Goal: Task Accomplishment & Management: Complete application form

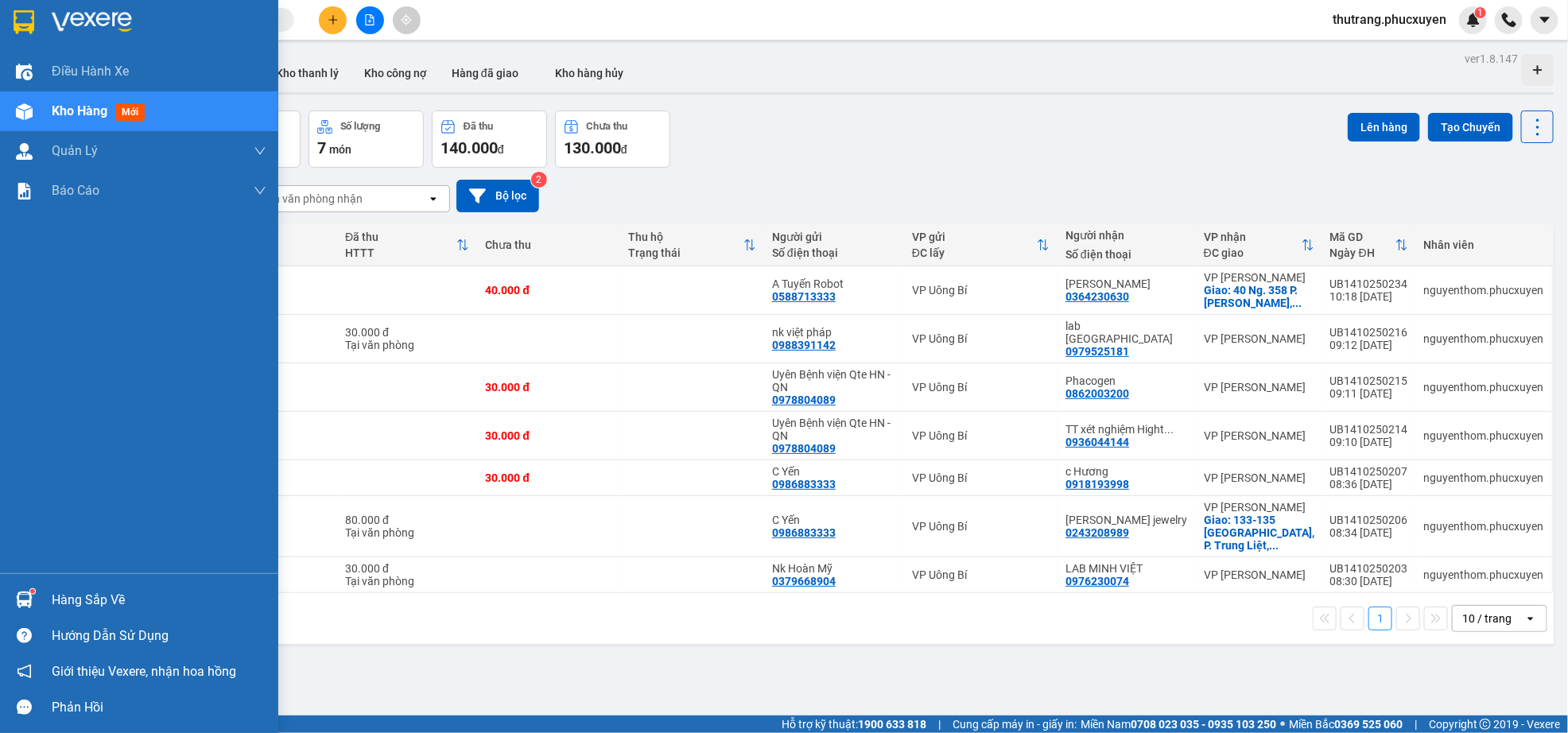
click at [69, 596] on div "Hàng sắp về" at bounding box center [158, 600] width 215 height 24
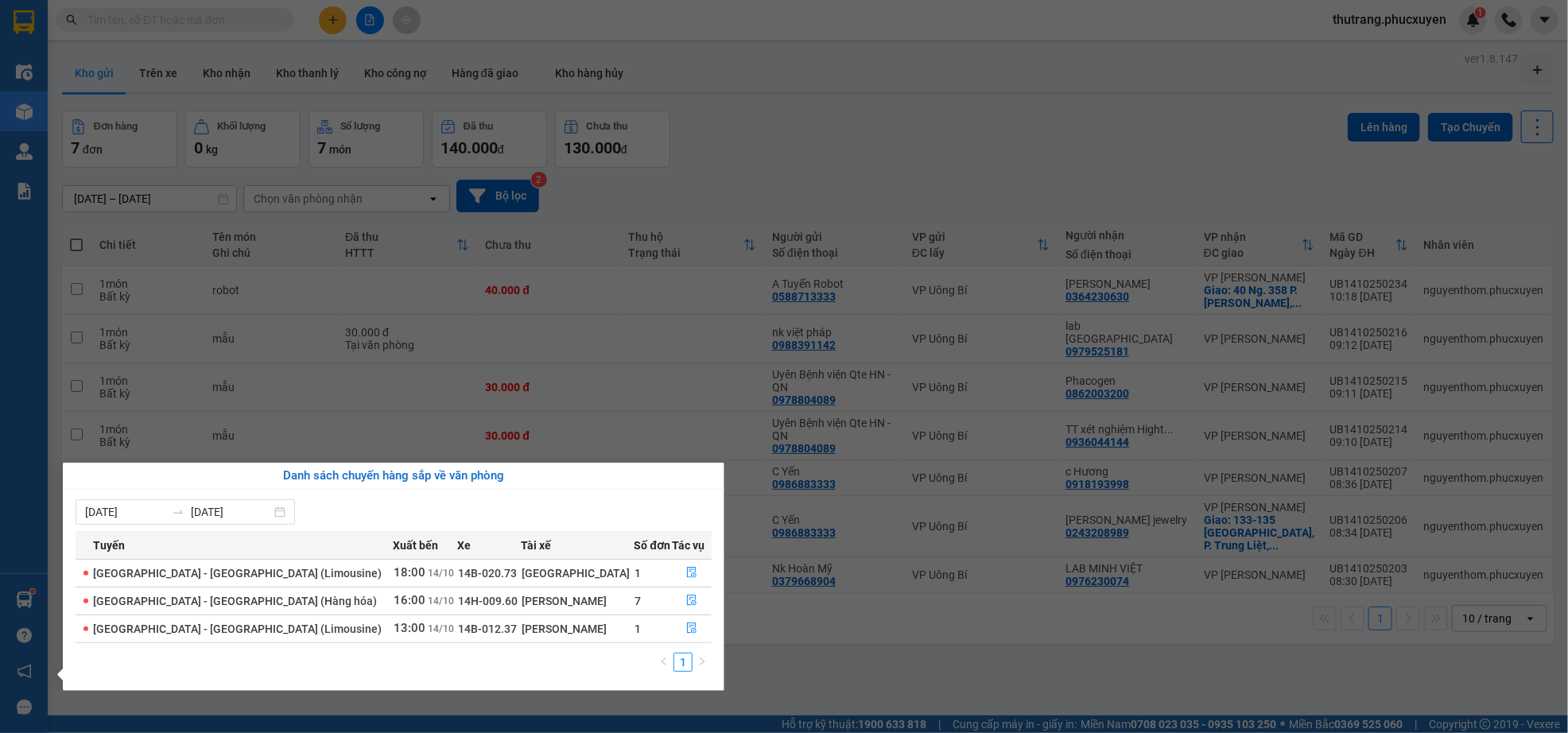
click at [556, 604] on div "[PERSON_NAME]" at bounding box center [577, 600] width 112 height 17
click at [687, 601] on icon "file-done" at bounding box center [691, 600] width 11 height 11
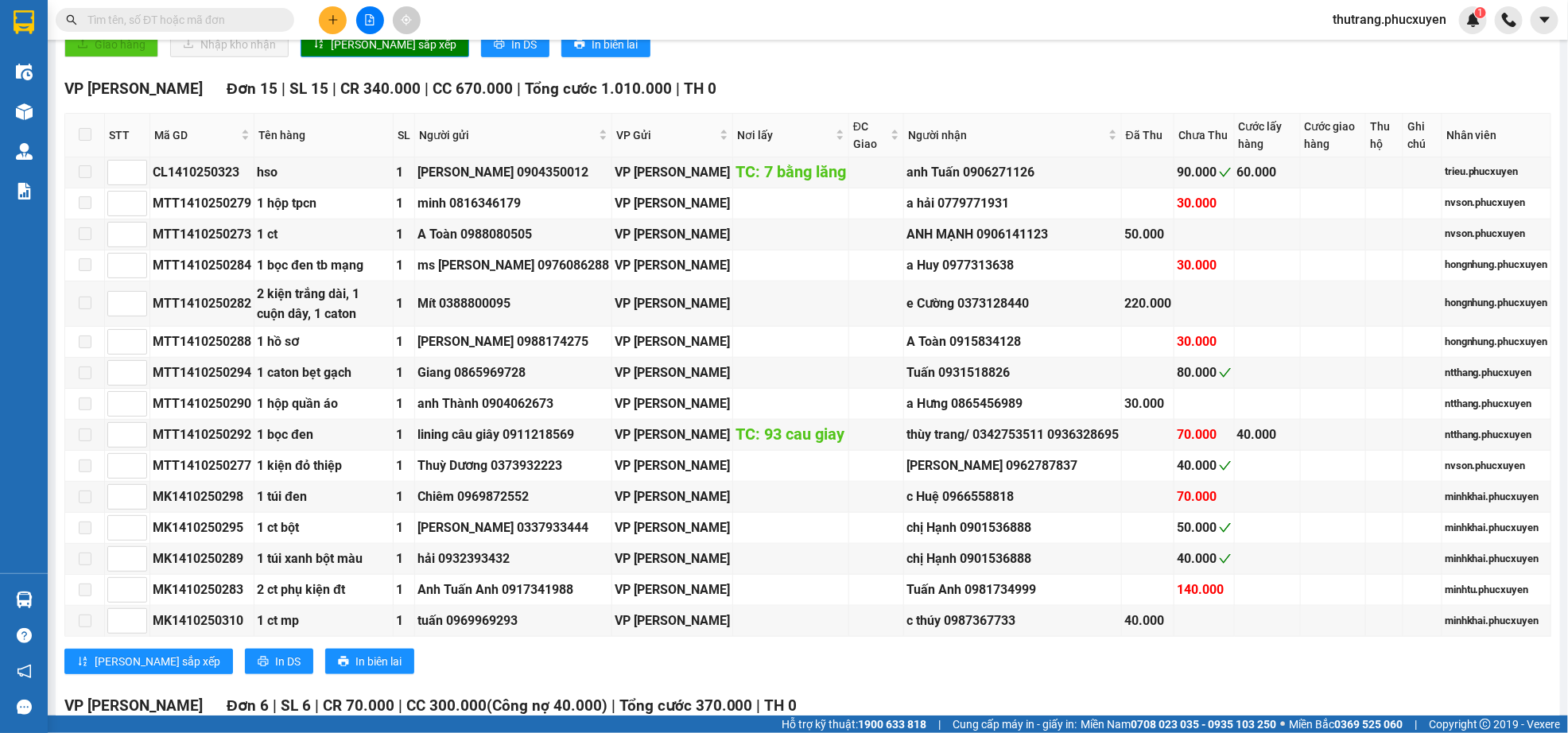
scroll to position [537, 0]
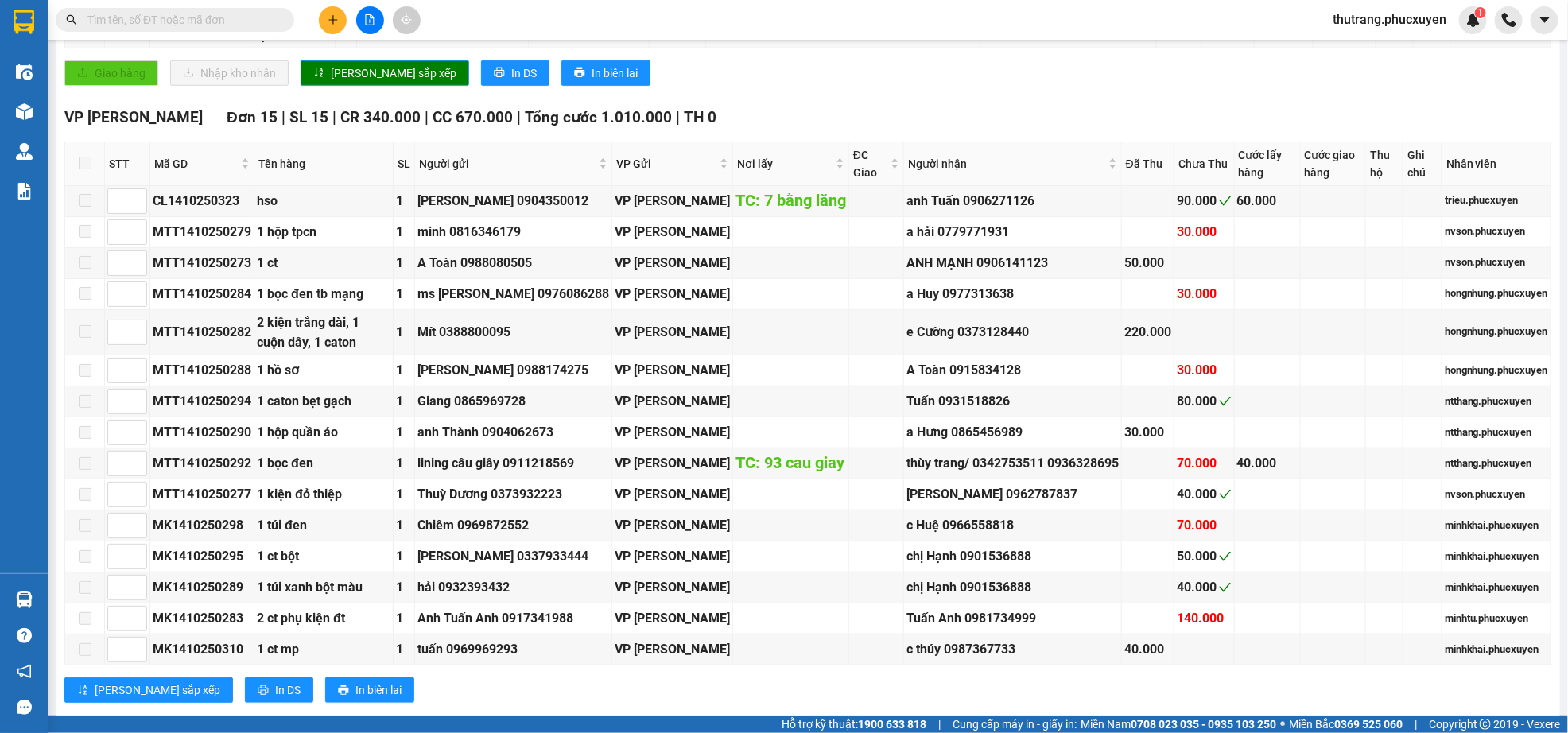
paste input "0904965779"
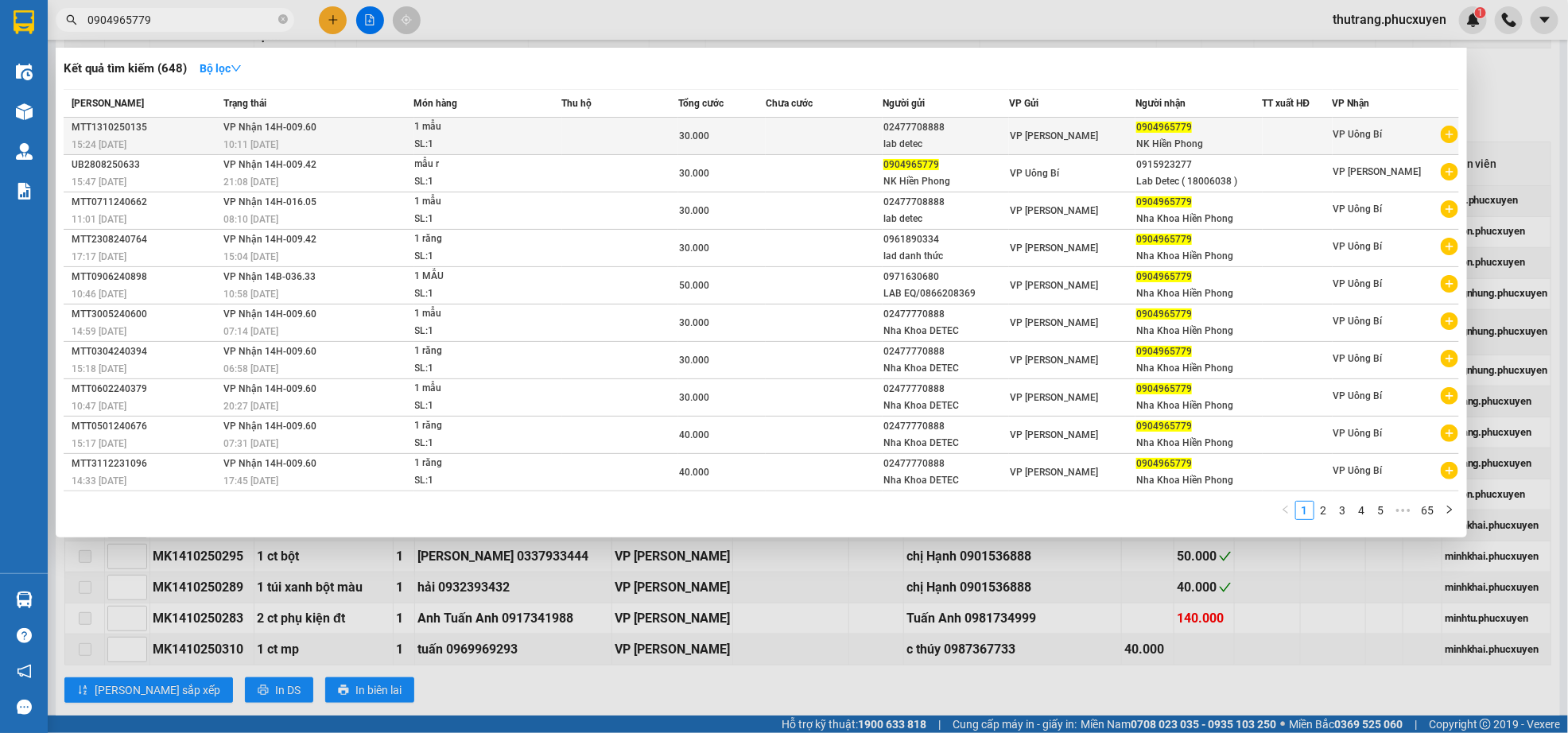
type input "0904965779"
click at [1240, 133] on div "0904965779" at bounding box center [1198, 128] width 125 height 17
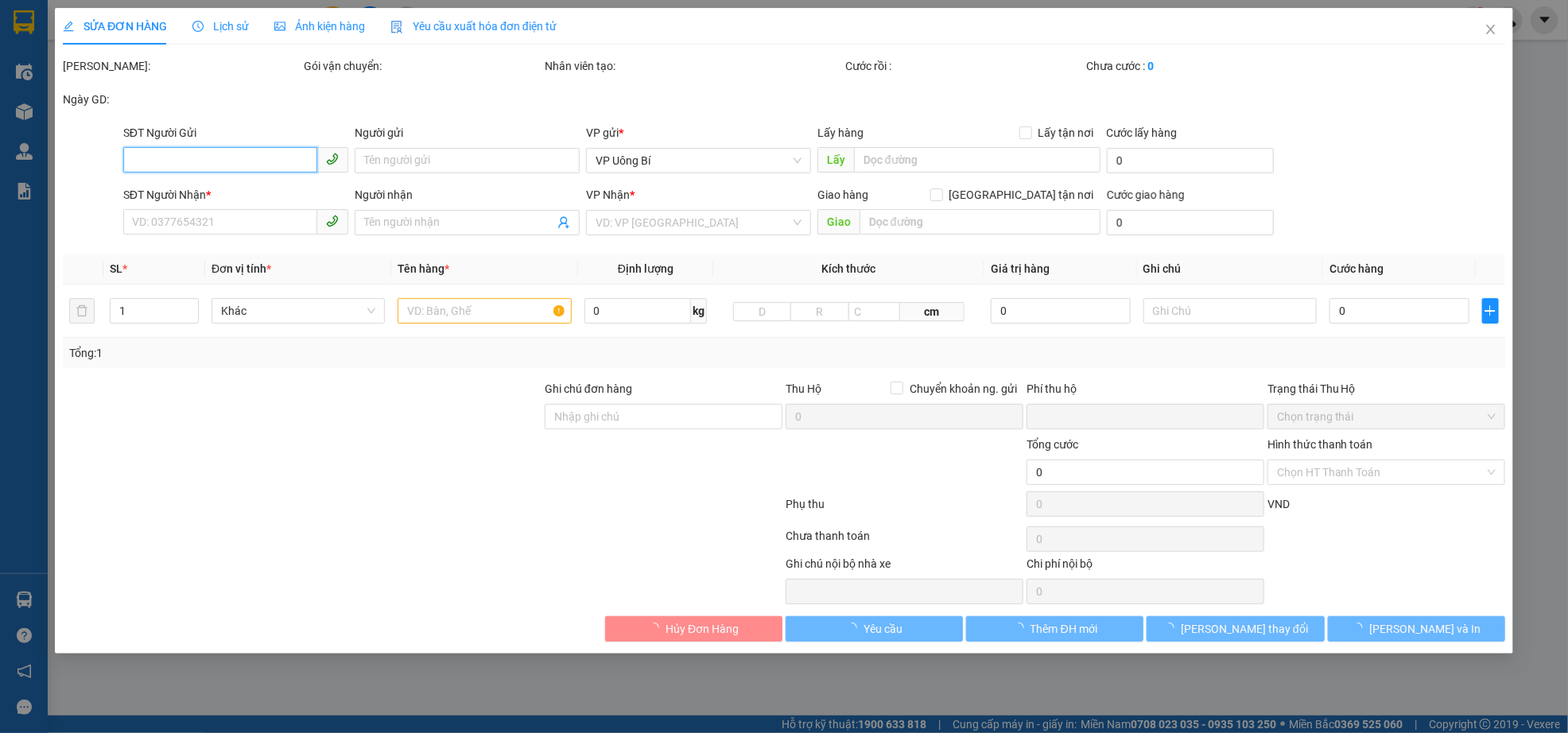
type input "02477708888"
type input "lab detec"
type input "0904965779"
type input "NK Hiền Phong"
type input "0"
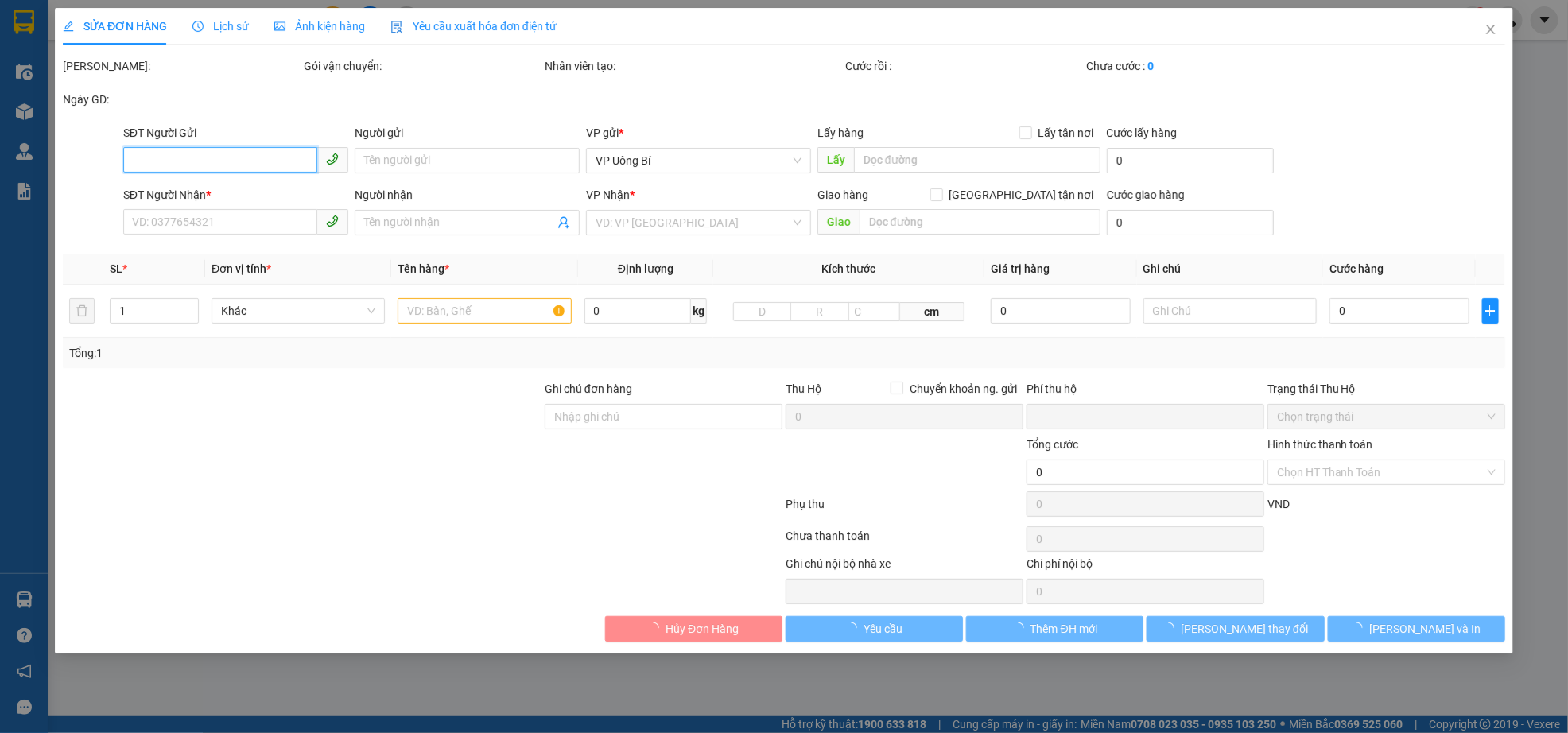
type input "30.000"
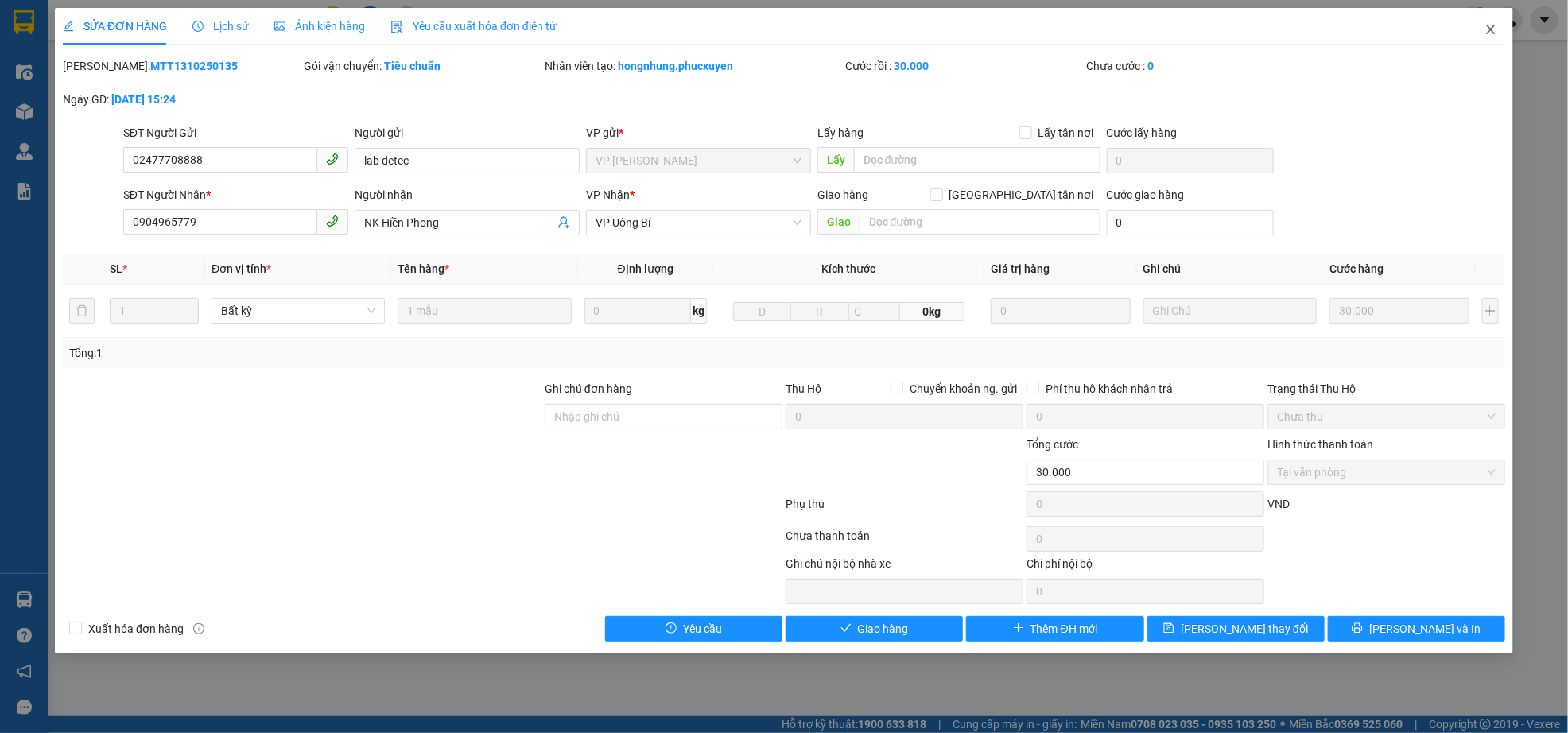
click at [1491, 36] on span "Close" at bounding box center [1491, 31] width 45 height 45
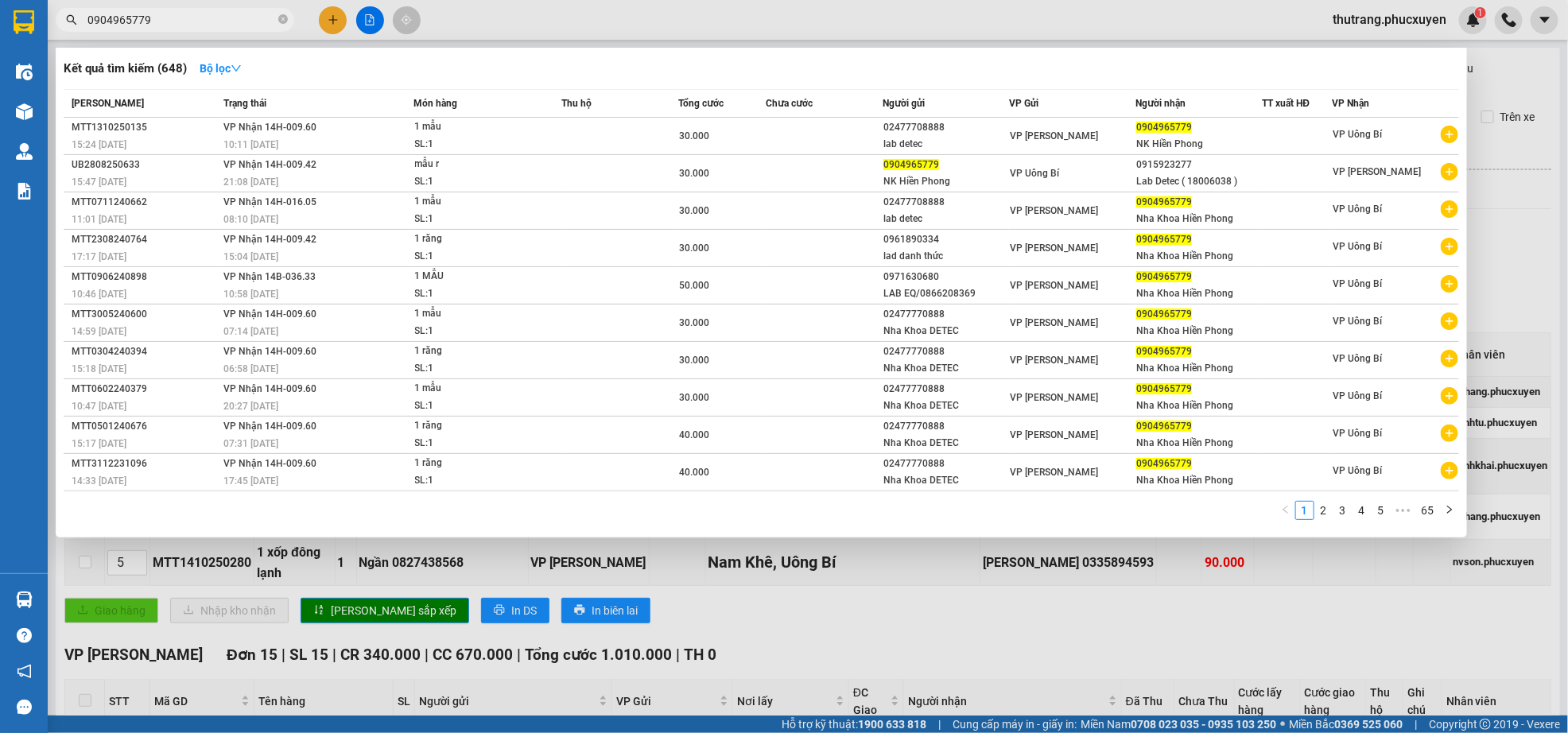
click at [212, 22] on input "0904965779" at bounding box center [181, 19] width 187 height 17
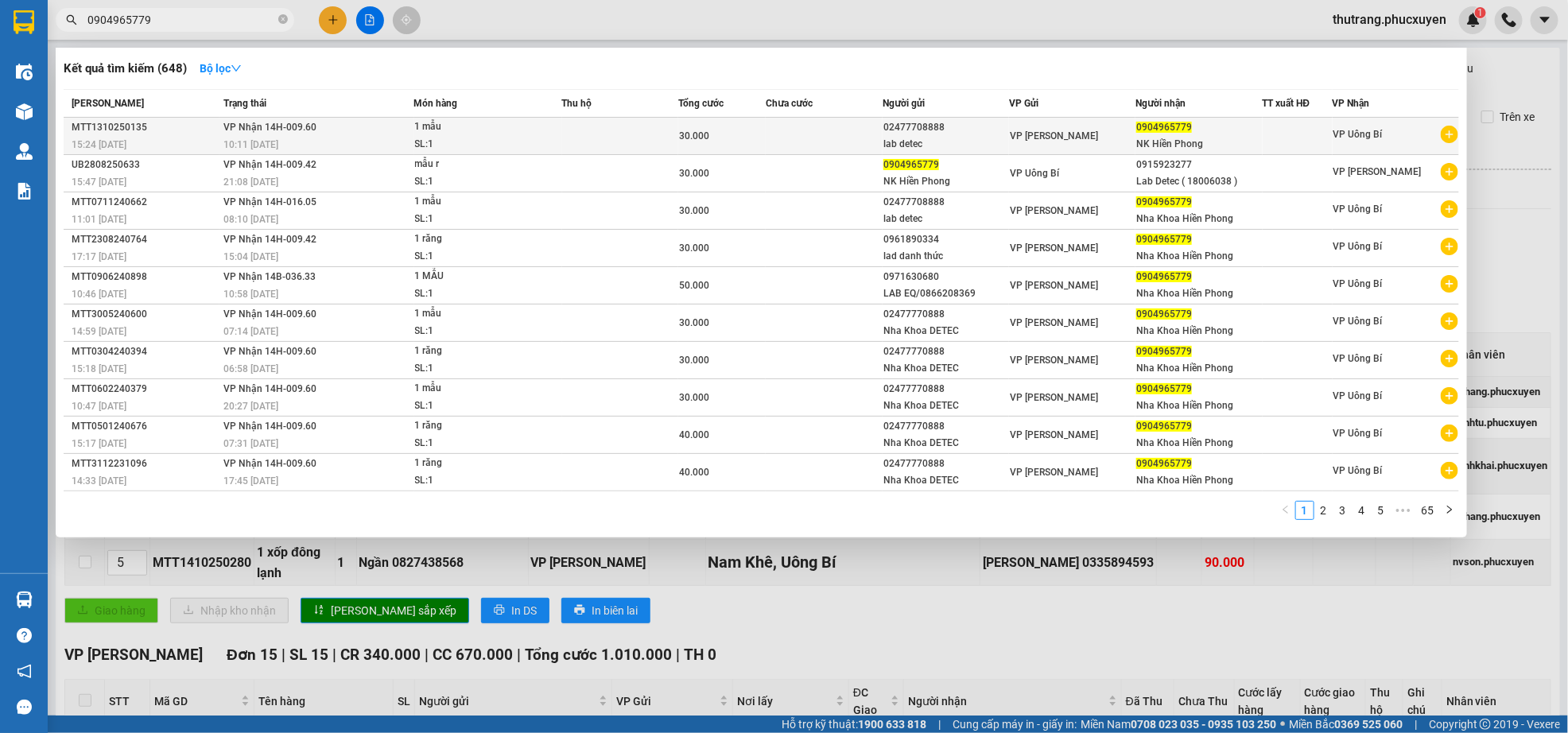
click at [1219, 134] on div "0904965779" at bounding box center [1198, 128] width 125 height 17
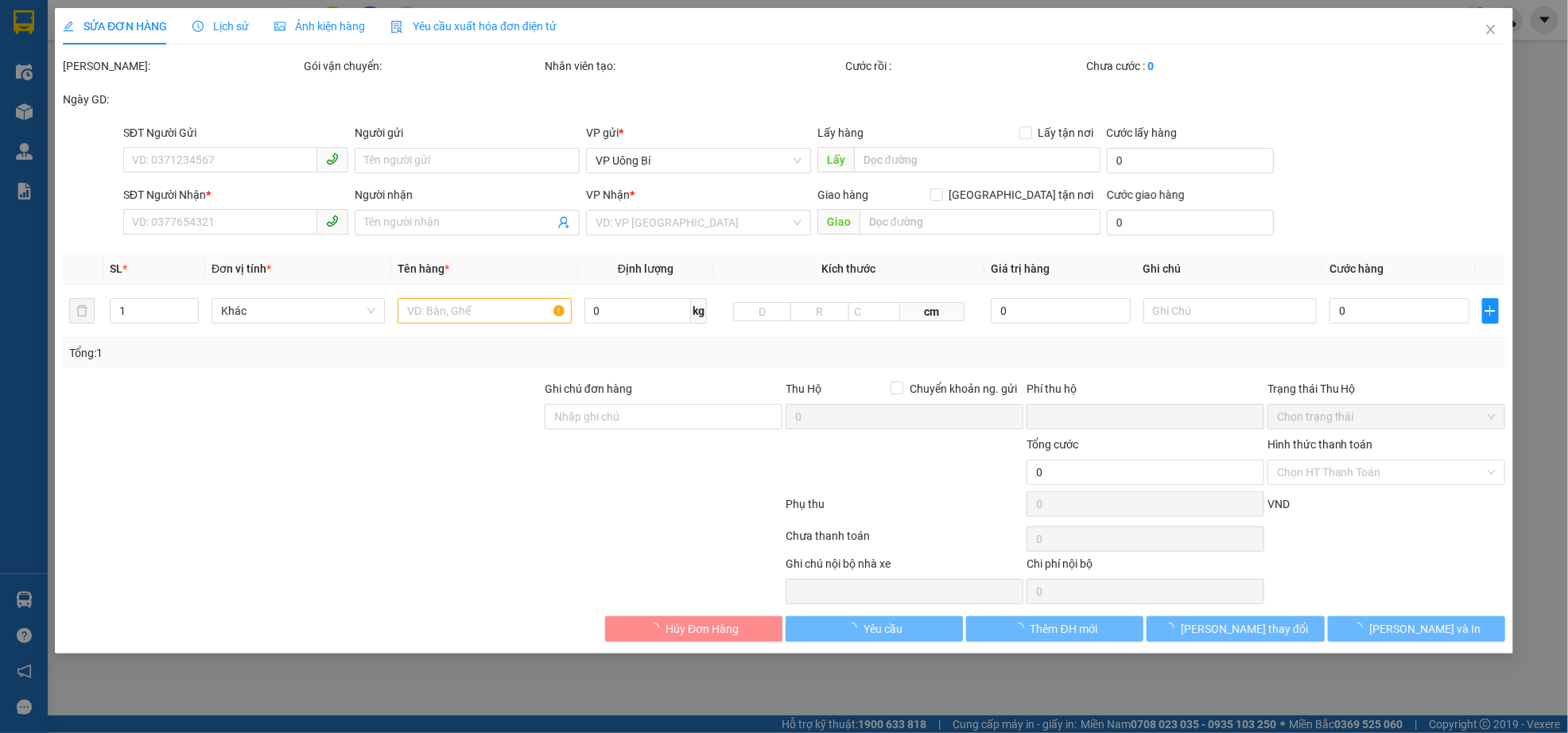
type input "02477708888"
type input "lab detec"
type input "0904965779"
type input "NK Hiền Phong"
type input "0"
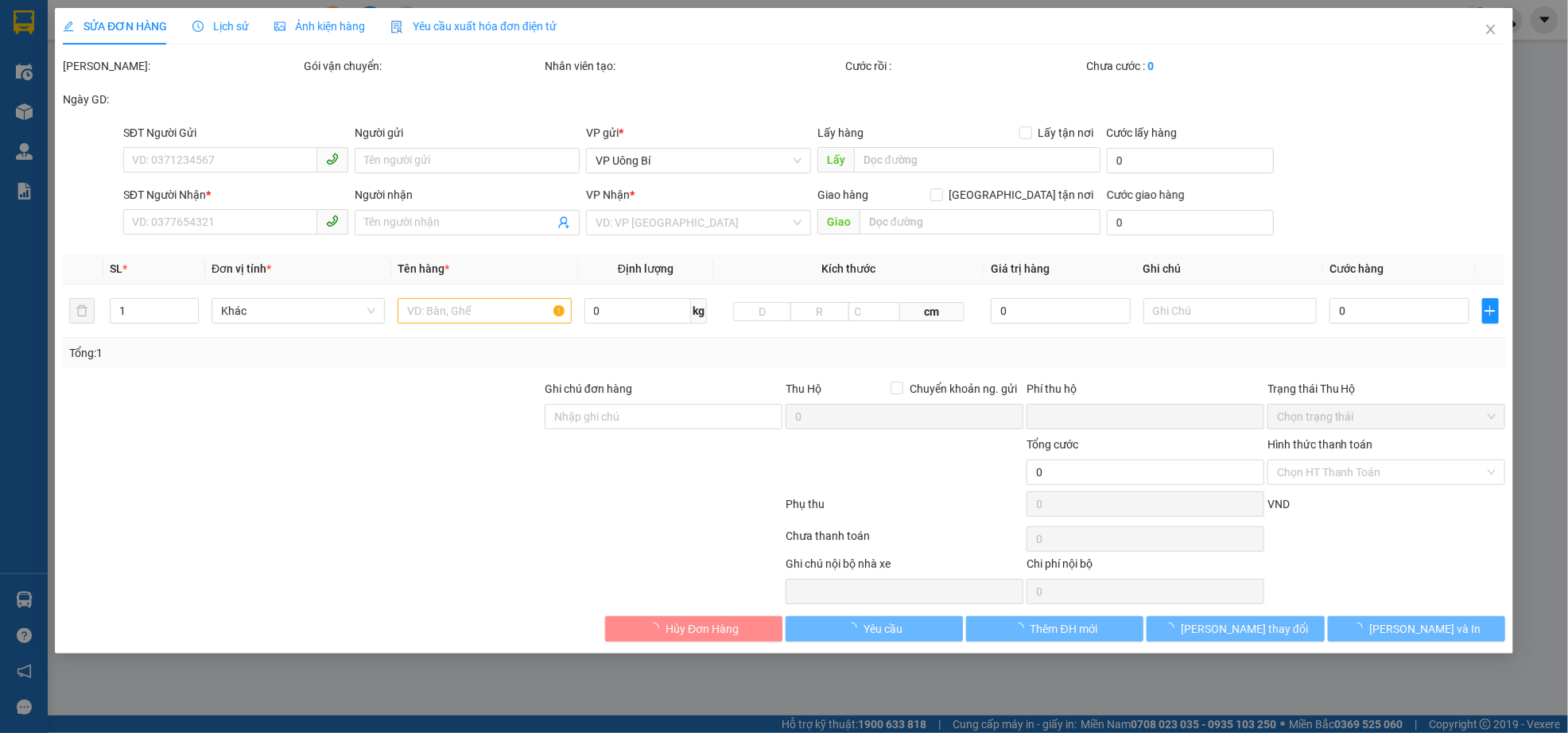
type input "30.000"
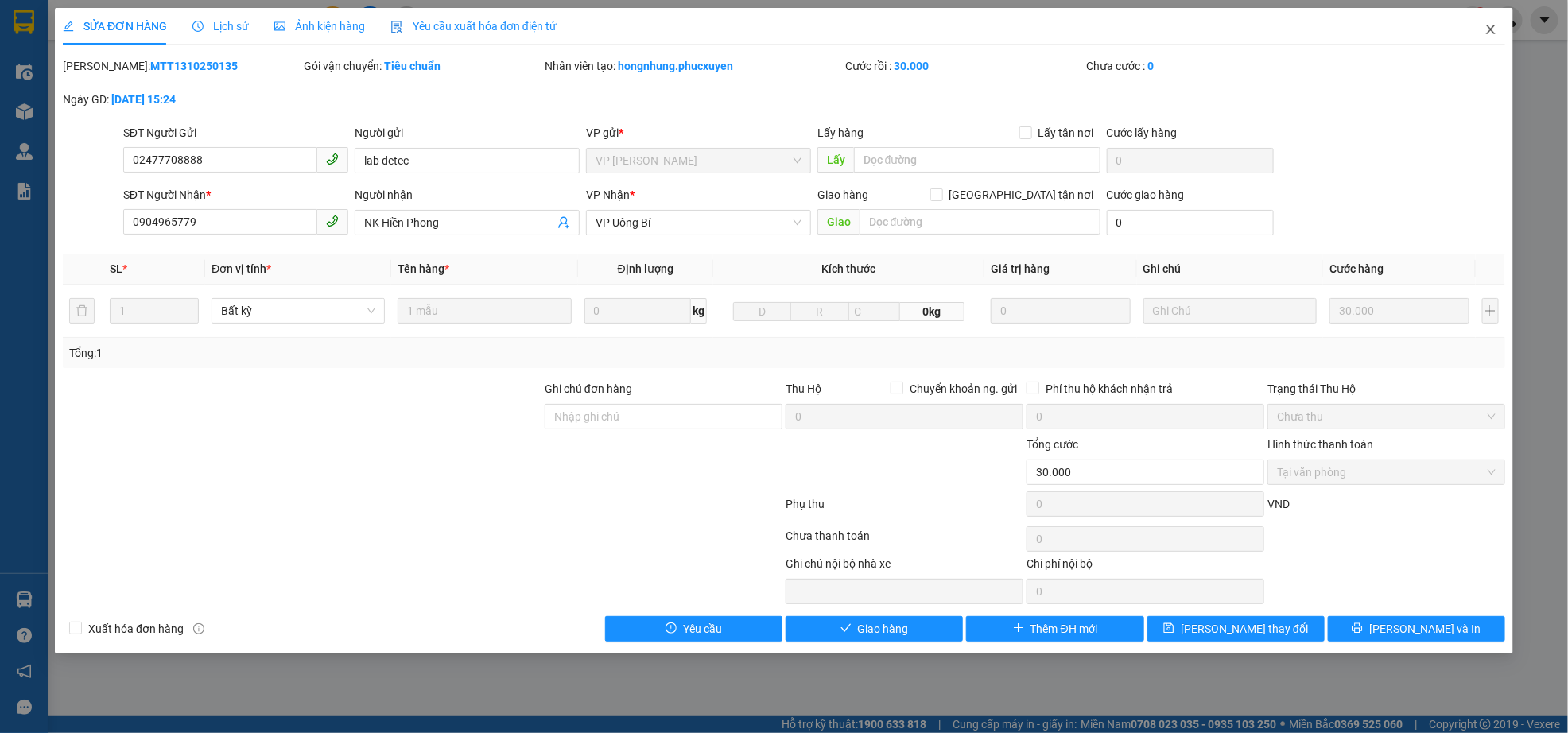
click at [1496, 34] on icon "close" at bounding box center [1490, 29] width 12 height 12
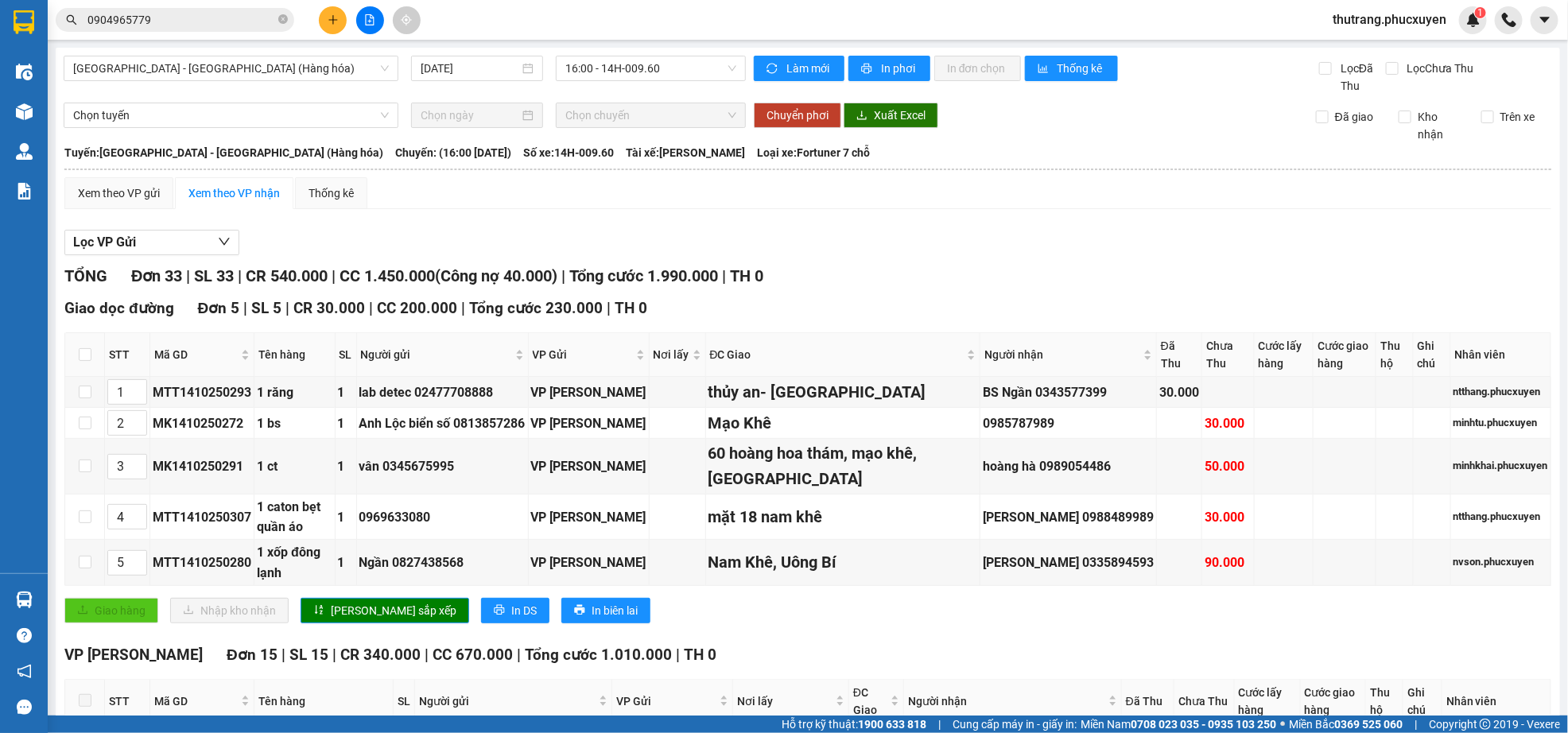
click at [205, 24] on input "0904965779" at bounding box center [181, 19] width 187 height 17
